Goal: Information Seeking & Learning: Learn about a topic

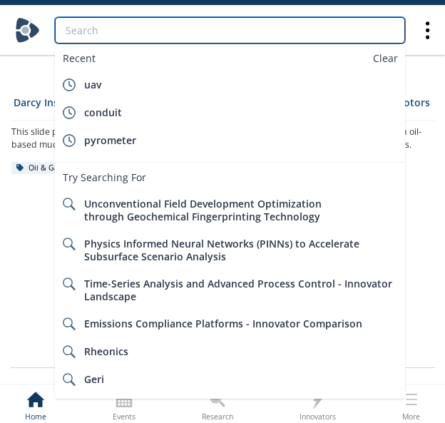
click at [367, 38] on input "search" at bounding box center [230, 30] width 350 height 26
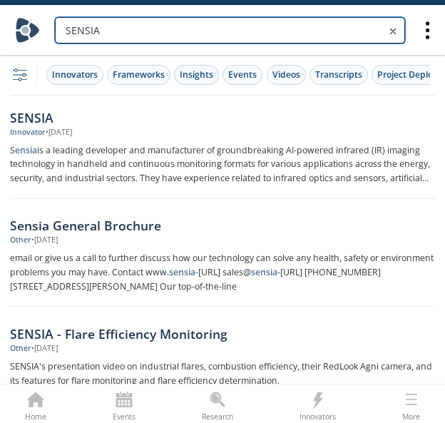
click at [187, 33] on input "SENSIA" at bounding box center [230, 30] width 350 height 26
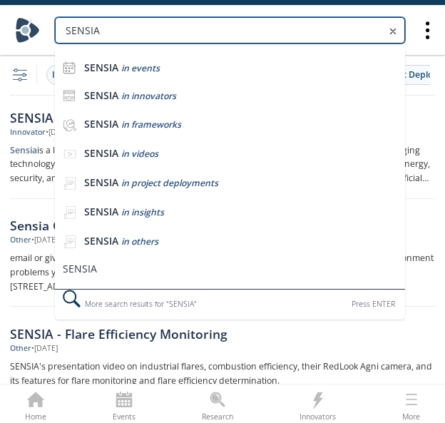
click at [187, 33] on input "SENSIA" at bounding box center [230, 30] width 350 height 26
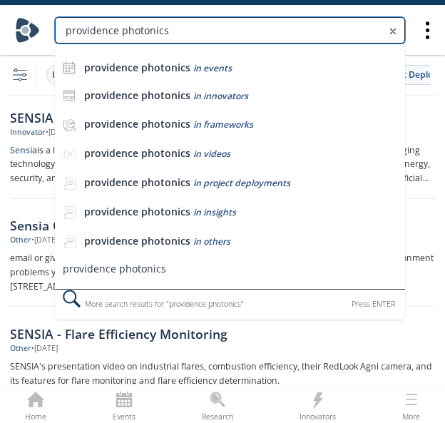
type input "providence photonics"
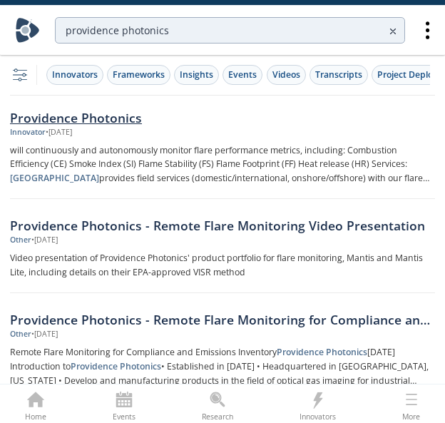
click at [133, 113] on div "Providence Photonics" at bounding box center [222, 117] width 425 height 19
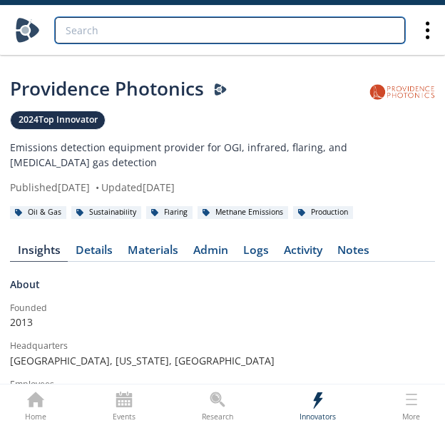
click at [165, 31] on input "search" at bounding box center [230, 30] width 350 height 26
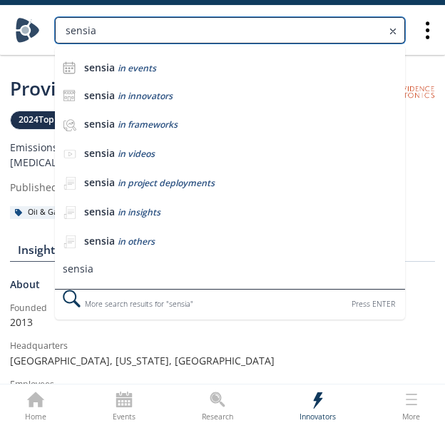
type input "sensia"
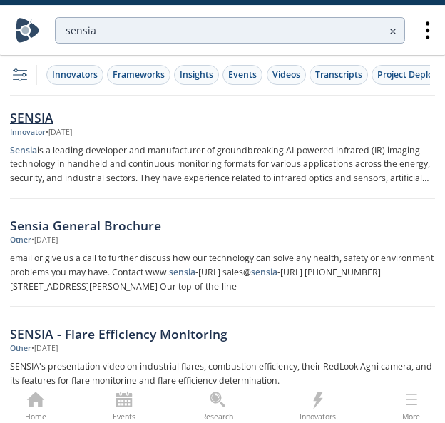
click at [51, 123] on div "SENSIA" at bounding box center [222, 117] width 425 height 19
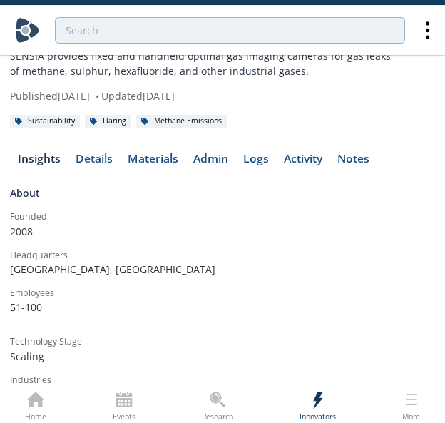
scroll to position [11, 0]
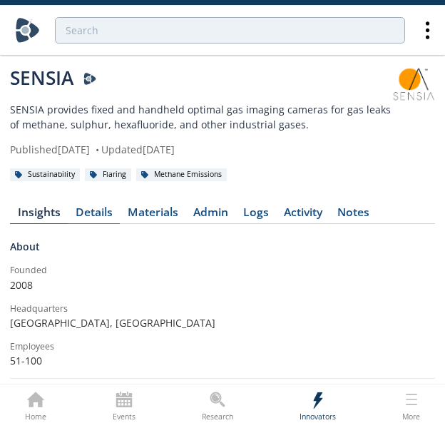
click at [100, 217] on div "Details" at bounding box center [94, 212] width 37 height 11
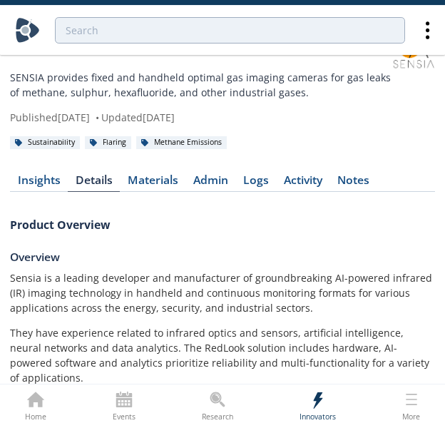
scroll to position [3, 0]
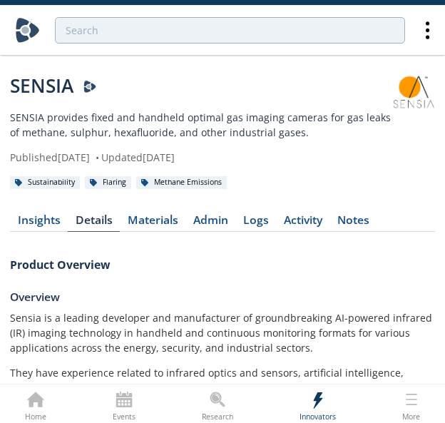
click at [31, 229] on link "Insights" at bounding box center [39, 222] width 58 height 17
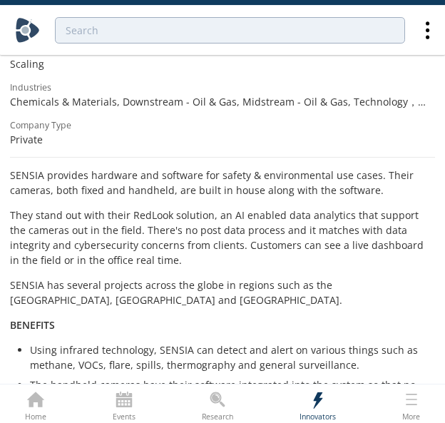
scroll to position [342, 0]
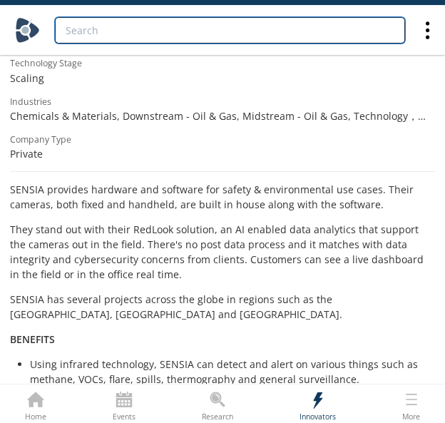
click at [150, 25] on input "search" at bounding box center [230, 30] width 350 height 26
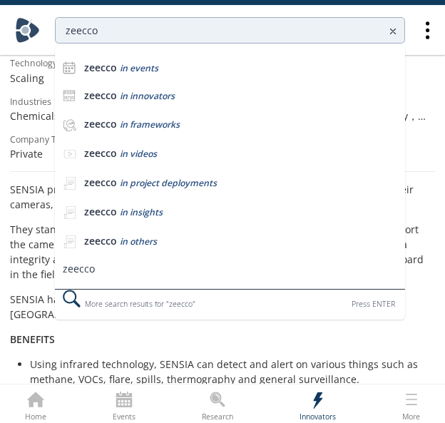
scroll to position [0, 0]
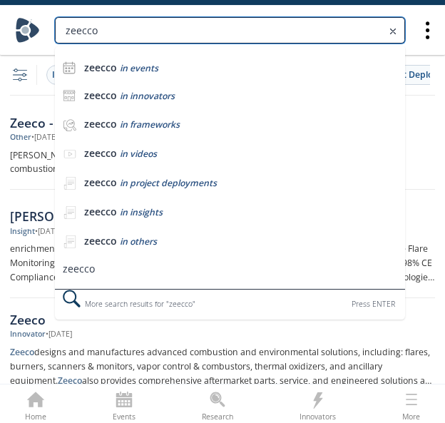
click at [105, 35] on input "zeecco" at bounding box center [230, 30] width 350 height 26
type input "zeeco"
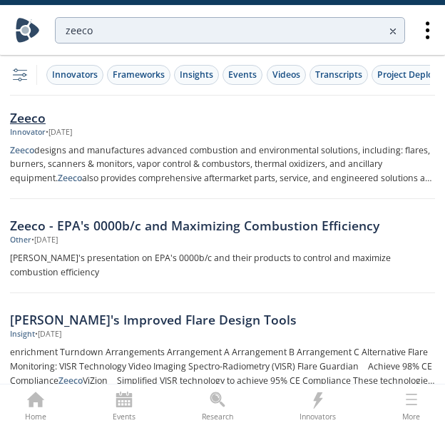
click at [72, 135] on div "• [DATE]" at bounding box center [59, 132] width 26 height 11
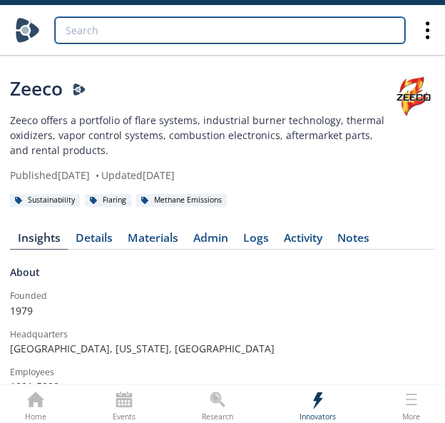
click at [296, 36] on input "search" at bounding box center [230, 30] width 350 height 26
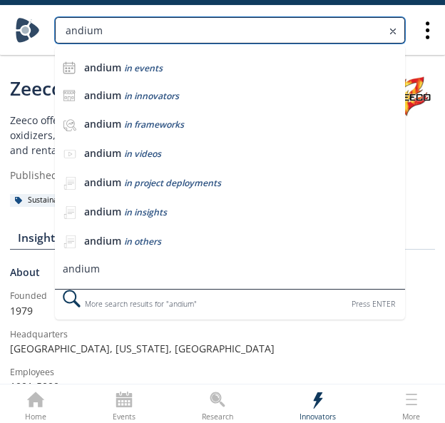
type input "andium"
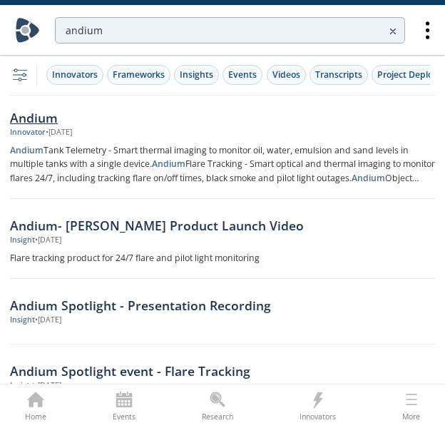
click at [68, 118] on div "Andium" at bounding box center [222, 117] width 425 height 19
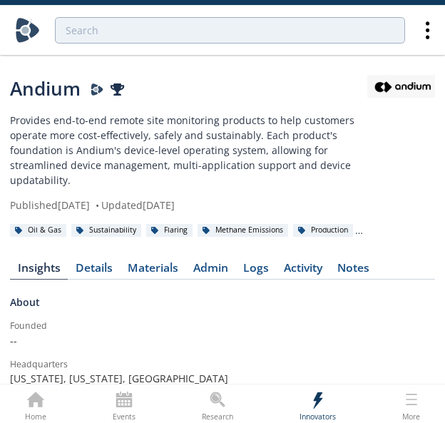
click at [222, 45] on div at bounding box center [230, 30] width 370 height 41
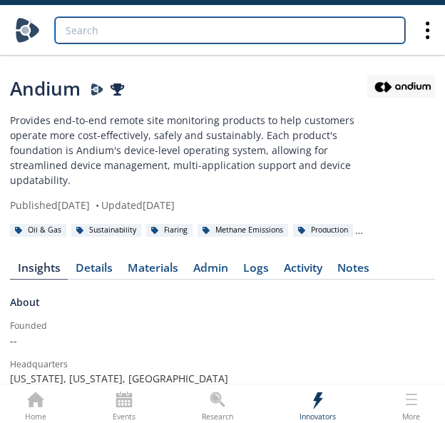
click at [222, 33] on input "search" at bounding box center [230, 30] width 350 height 26
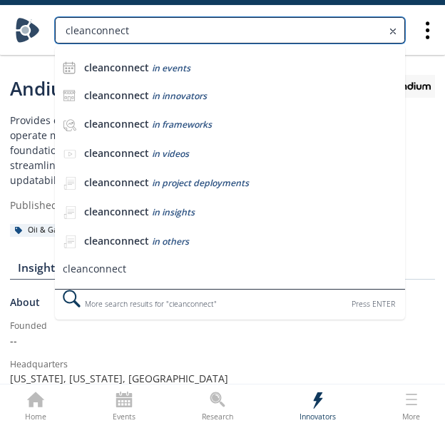
type input "cleanconnect"
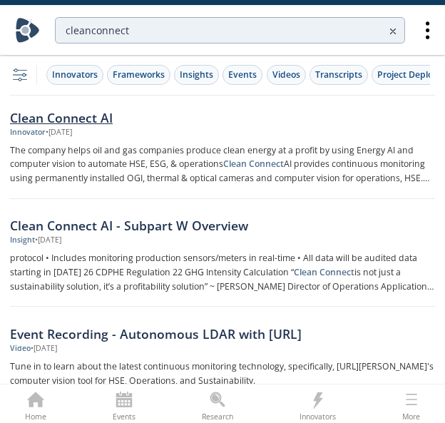
click at [100, 110] on div "Clean Connect AI" at bounding box center [222, 117] width 425 height 19
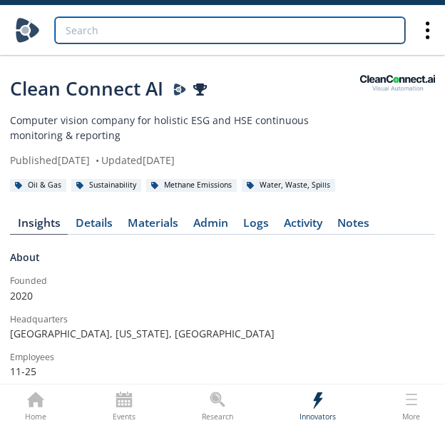
click at [193, 24] on input "search" at bounding box center [230, 30] width 350 height 26
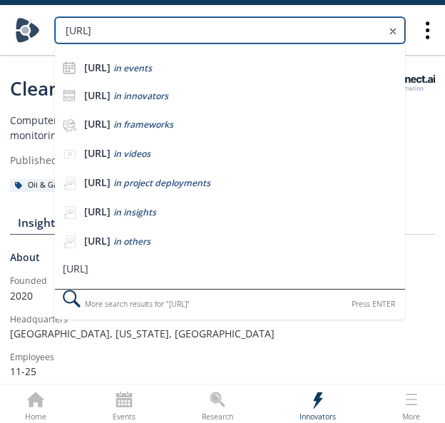
type input "[URL]"
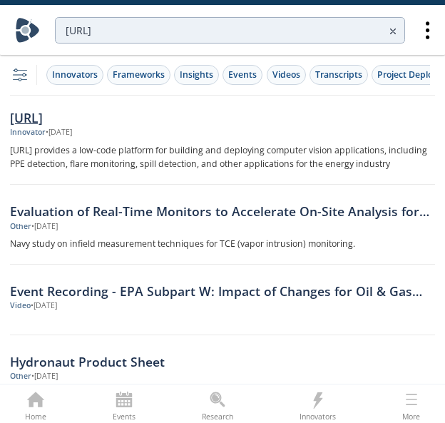
click at [115, 123] on div "[URL]" at bounding box center [222, 117] width 425 height 19
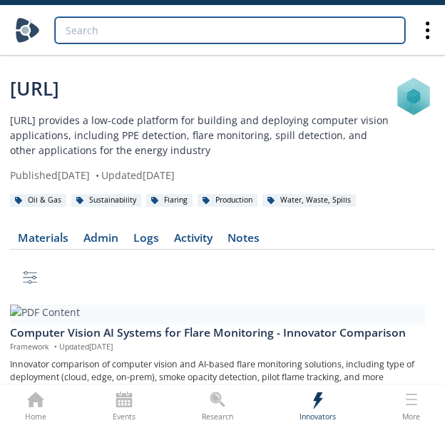
click at [323, 26] on input "search" at bounding box center [230, 30] width 350 height 26
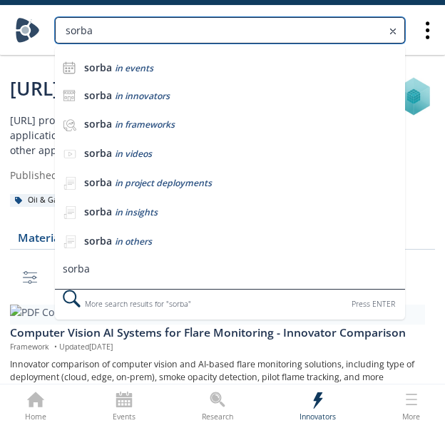
type input "sorba"
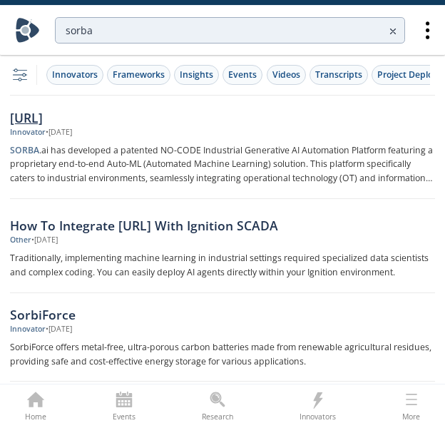
click at [73, 124] on div "[URL]" at bounding box center [222, 117] width 425 height 19
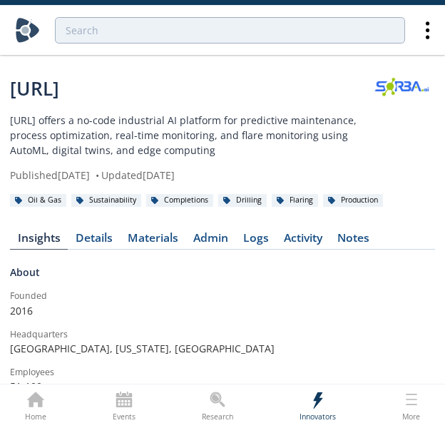
click at [237, 124] on p "[URL] offers a no-code industrial AI platform for predictive maintenance, proce…" at bounding box center [190, 135] width 361 height 45
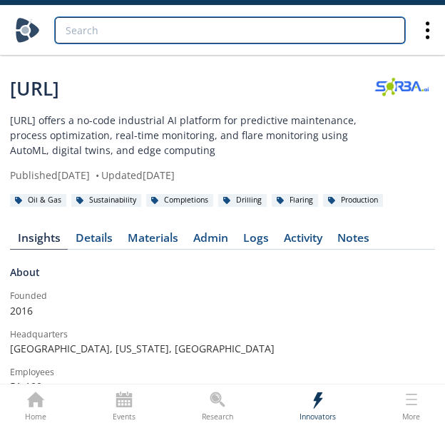
click at [237, 29] on input "search" at bounding box center [230, 30] width 350 height 26
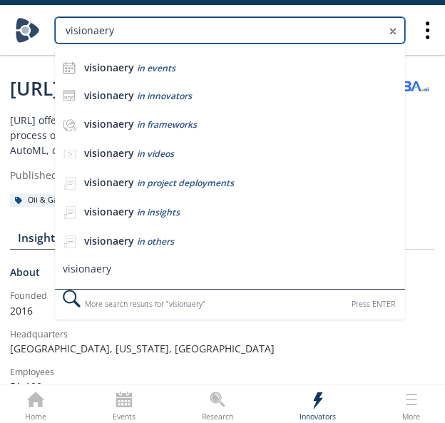
type input "visionaery"
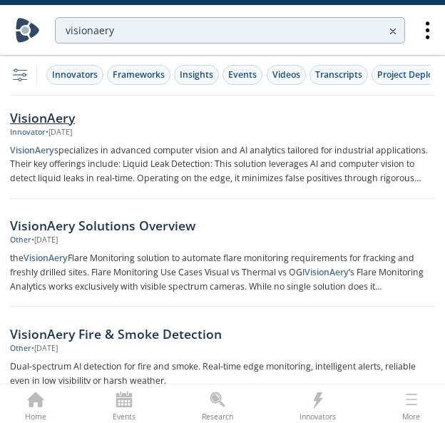
click at [108, 121] on div "VisionAery" at bounding box center [222, 117] width 425 height 19
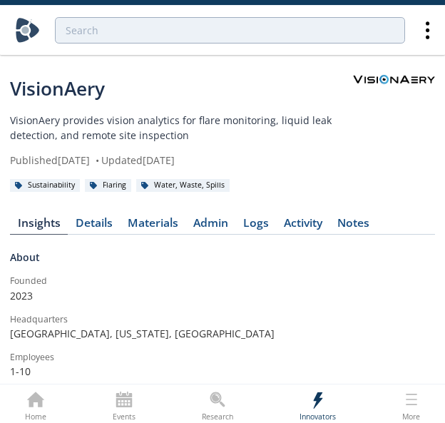
drag, startPoint x: 405, startPoint y: 73, endPoint x: -114, endPoint y: 155, distance: 525.0
click at [0, 155] on html "VisionAery VisionAery provides vision analytics for flare monitoring, liquid le…" at bounding box center [222, 211] width 445 height 423
click at [318, 102] on div "VisionAery" at bounding box center [181, 89] width 343 height 28
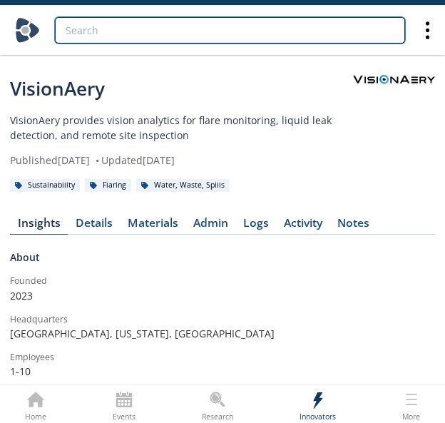
click at [375, 24] on input "search" at bounding box center [230, 30] width 350 height 26
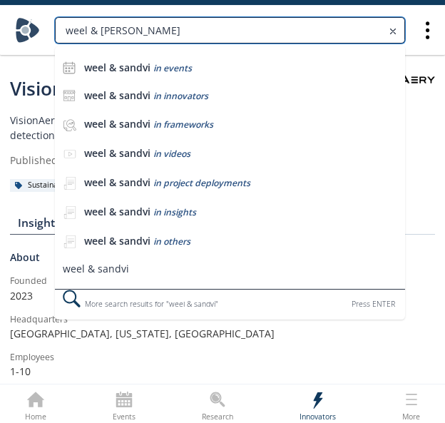
type input "weel & [PERSON_NAME]"
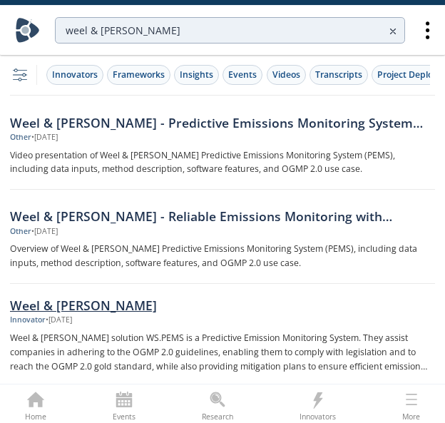
click at [61, 317] on div "• [DATE]" at bounding box center [59, 319] width 26 height 11
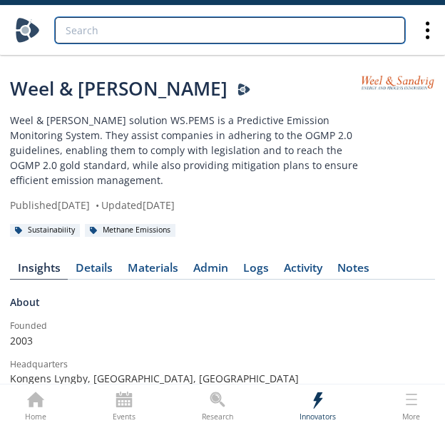
click at [120, 22] on input "search" at bounding box center [230, 30] width 350 height 26
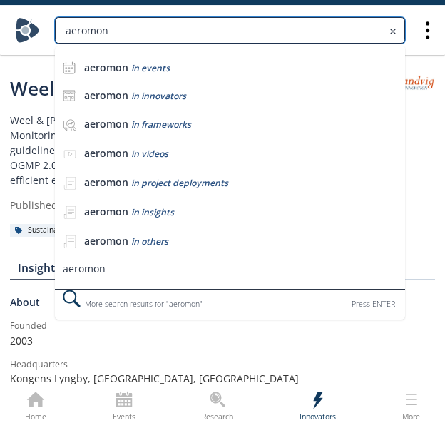
type input "aeromon"
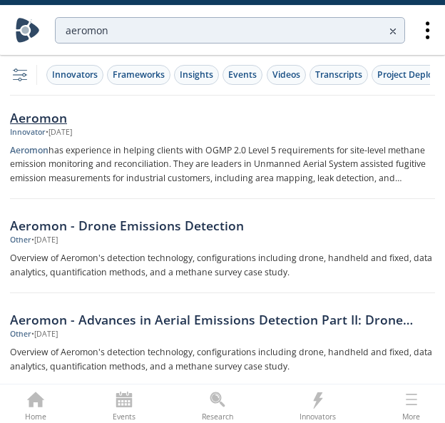
click at [117, 136] on div "Innovator • [DATE]" at bounding box center [222, 132] width 425 height 11
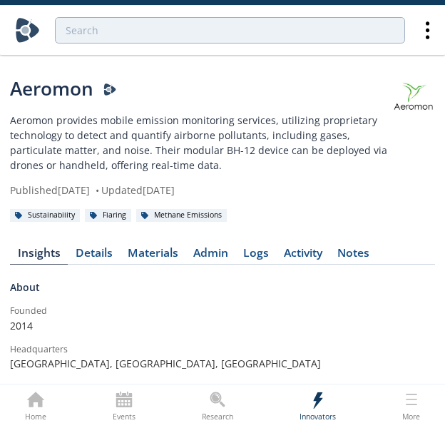
click at [125, 50] on div at bounding box center [230, 30] width 370 height 41
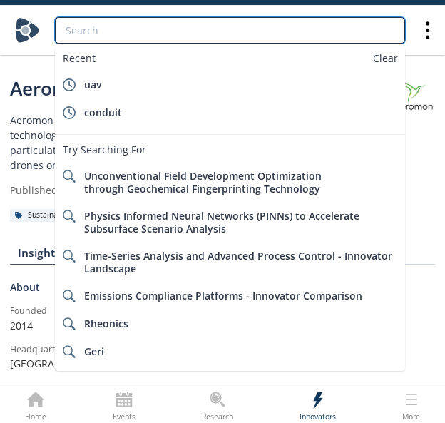
click at [133, 38] on input "search" at bounding box center [230, 30] width 350 height 26
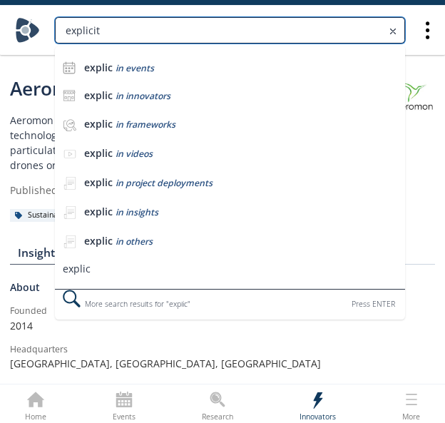
type input "explicit"
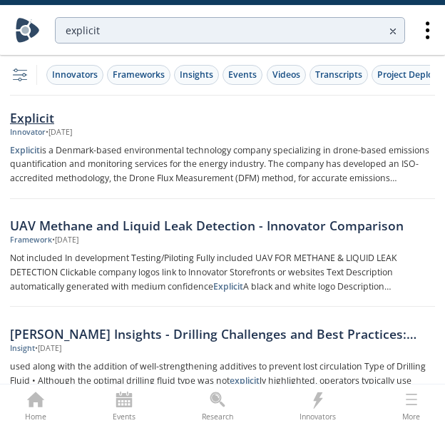
click at [37, 115] on div "Explicit" at bounding box center [222, 117] width 425 height 19
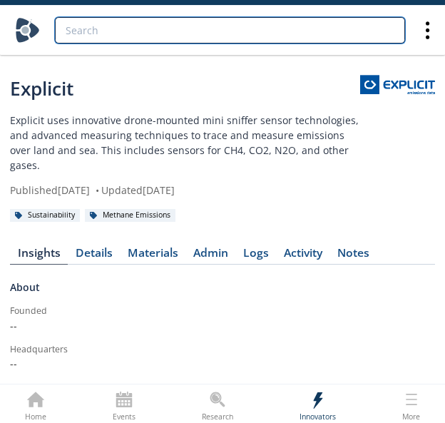
click at [293, 31] on input "search" at bounding box center [230, 30] width 350 height 26
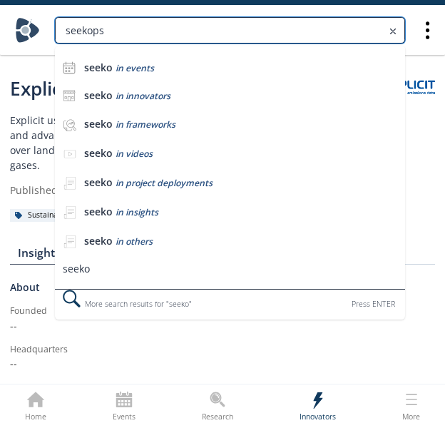
type input "seekops"
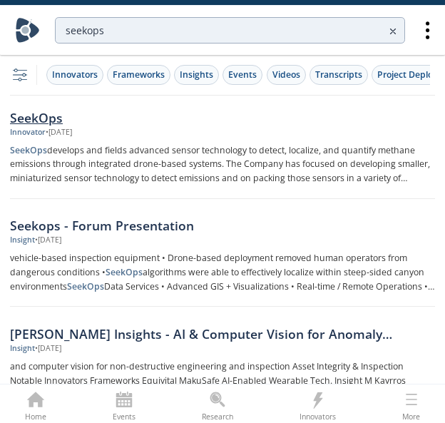
click at [40, 116] on div "SeekOps" at bounding box center [222, 117] width 425 height 19
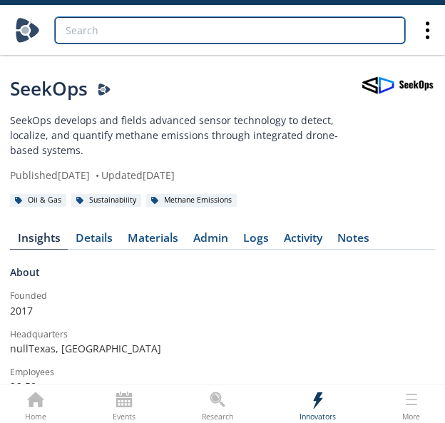
click at [137, 36] on input "search" at bounding box center [230, 30] width 350 height 26
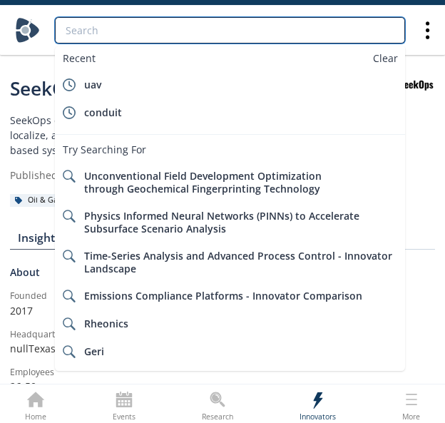
click at [241, 36] on input "search" at bounding box center [230, 30] width 350 height 26
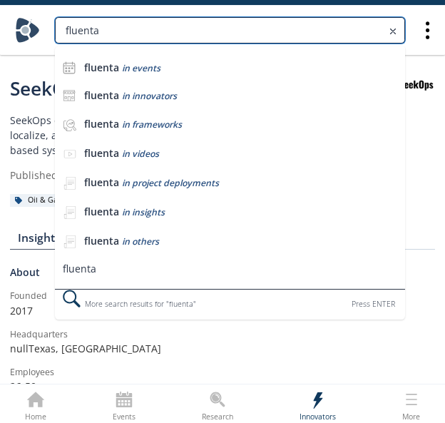
click at [299, 33] on input "fluenta" at bounding box center [230, 30] width 350 height 26
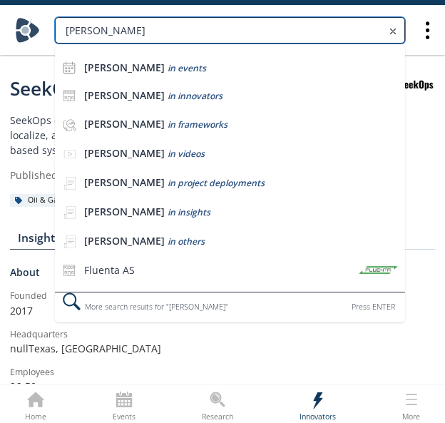
type input "[PERSON_NAME]"
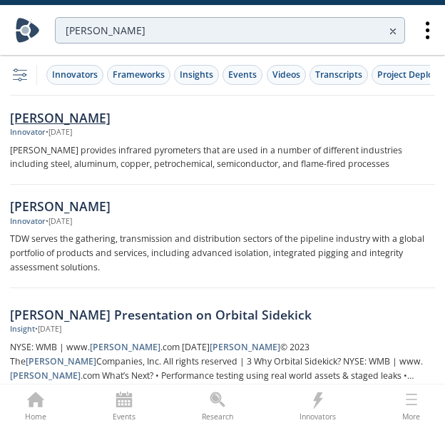
click at [47, 135] on div "• [DATE]" at bounding box center [59, 132] width 26 height 11
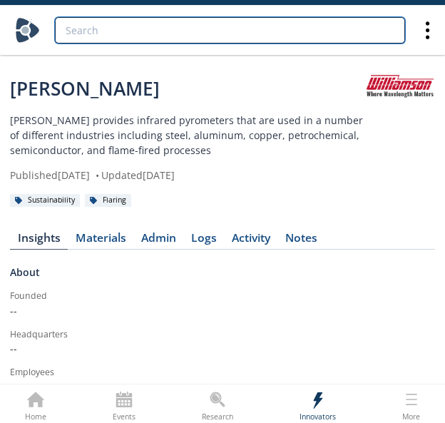
click at [356, 27] on input "search" at bounding box center [230, 30] width 350 height 26
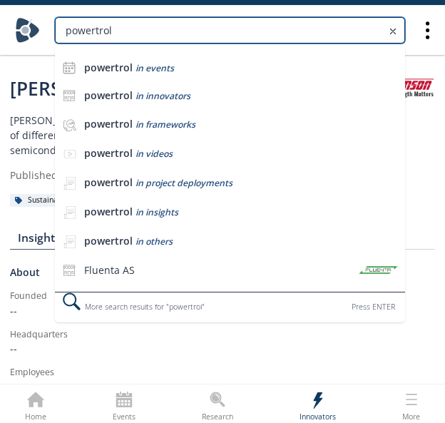
type input "powertrol"
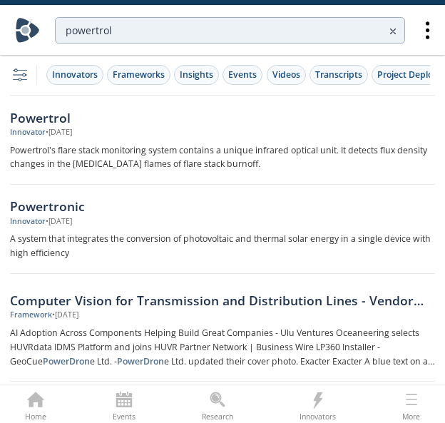
click at [78, 117] on div "Powertrol" at bounding box center [222, 117] width 425 height 19
